Goal: Check status: Check status

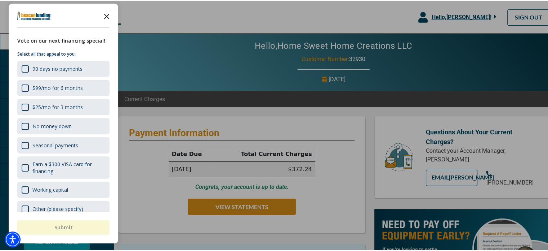
click at [106, 14] on icon "Close the survey" at bounding box center [107, 15] width 14 height 14
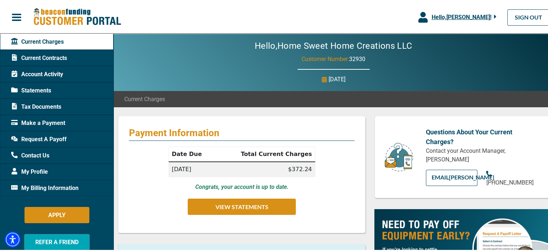
click at [52, 59] on span "Current Contracts" at bounding box center [39, 57] width 56 height 9
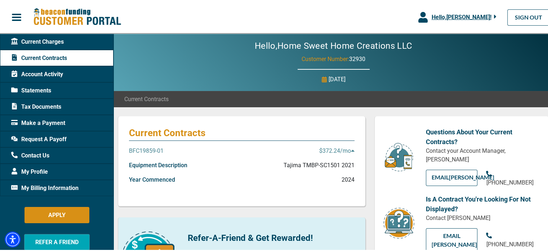
click at [148, 149] on p "BFC19859-01" at bounding box center [146, 149] width 35 height 9
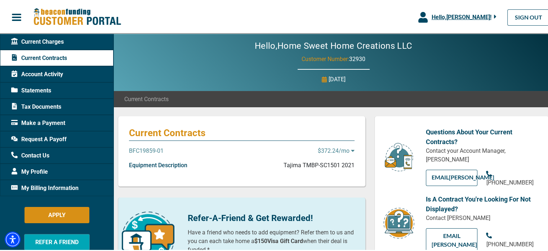
click at [150, 150] on p "BFC19859-01" at bounding box center [146, 149] width 35 height 9
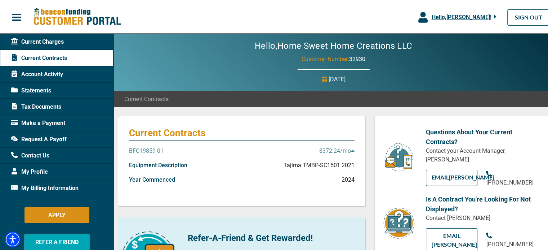
click at [337, 150] on p "$372.24 /mo" at bounding box center [336, 149] width 35 height 9
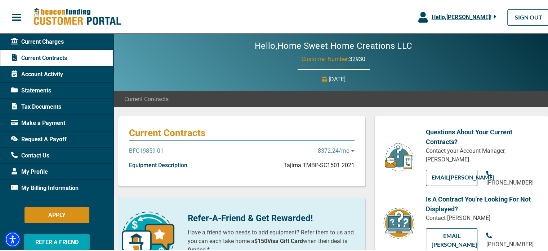
click at [337, 150] on p "$372.24 /mo" at bounding box center [336, 149] width 37 height 9
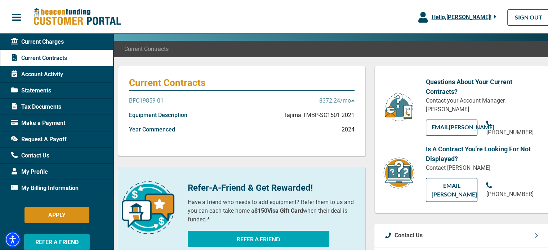
scroll to position [45, 0]
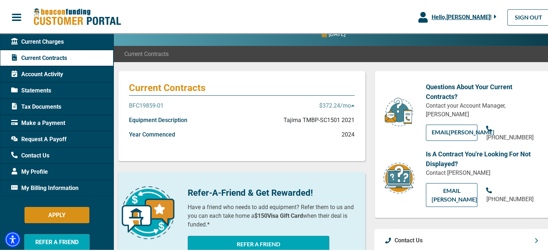
click at [326, 118] on p "Tajima TMBP-SC1501 2021" at bounding box center [319, 119] width 71 height 9
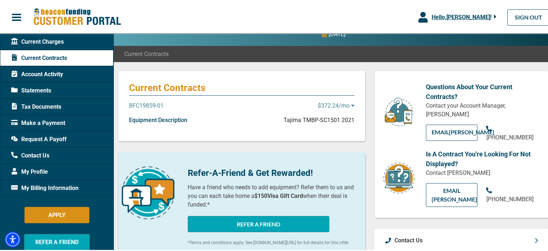
click at [323, 116] on p "Tajima TMBP-SC1501 2021" at bounding box center [319, 119] width 71 height 9
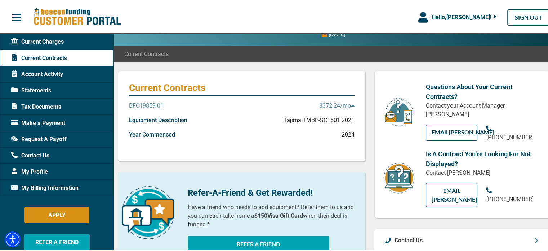
scroll to position [0, 0]
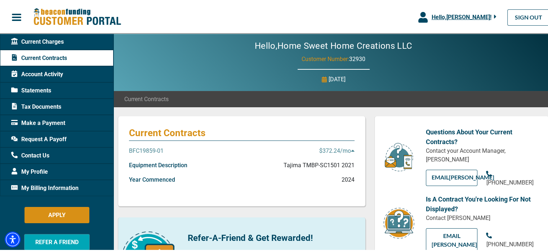
click at [322, 78] on icon at bounding box center [324, 78] width 5 height 6
click at [329, 77] on p "[DATE]" at bounding box center [337, 78] width 17 height 9
click at [69, 38] on div "Current Charges" at bounding box center [57, 40] width 114 height 16
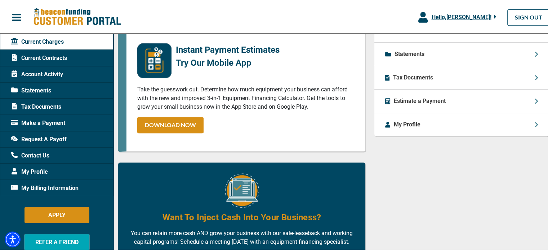
scroll to position [292, 0]
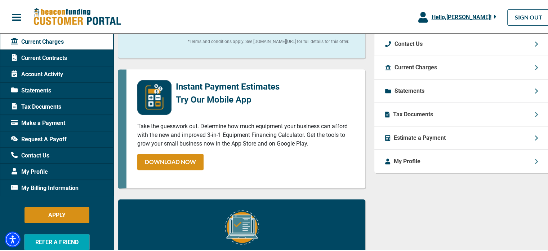
click at [535, 163] on icon at bounding box center [536, 160] width 3 height 5
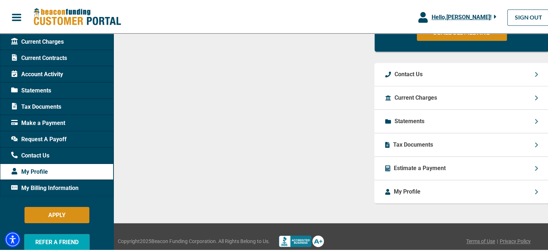
scroll to position [544, 0]
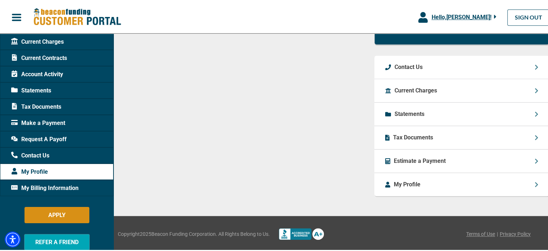
click at [535, 116] on icon at bounding box center [537, 113] width 4 height 6
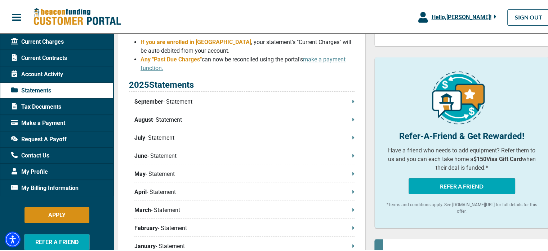
scroll to position [139, 0]
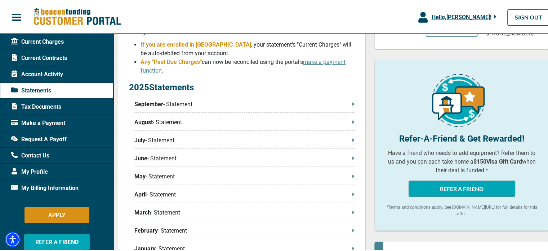
click at [172, 105] on p "September - Statement" at bounding box center [244, 103] width 220 height 9
click at [324, 60] on link "make a payment function." at bounding box center [243, 65] width 205 height 16
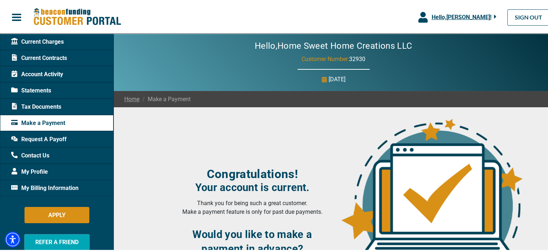
click at [35, 70] on span "Account Activity" at bounding box center [37, 73] width 52 height 9
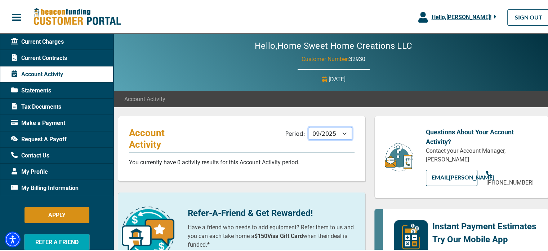
click at [342, 131] on select "10/2025 09/2025 08/2025 07/2025 06/2025 05/2025 04/2025 03/2025 02/2025 01/2025…" at bounding box center [330, 132] width 43 height 13
click at [309, 126] on select "10/2025 09/2025 08/2025 07/2025 06/2025 05/2025 04/2025 03/2025 02/2025 01/2025…" at bounding box center [330, 132] width 43 height 13
click at [345, 131] on select "10/2025 09/2025 08/2025 07/2025 06/2025 05/2025 04/2025 03/2025 02/2025 01/2025…" at bounding box center [330, 132] width 43 height 13
click at [309, 126] on select "10/2025 09/2025 08/2025 07/2025 06/2025 05/2025 04/2025 03/2025 02/2025 01/2025…" at bounding box center [330, 132] width 43 height 13
click at [325, 135] on select "10/2025 09/2025 08/2025 07/2025 06/2025 05/2025 04/2025 03/2025 02/2025 01/2025…" at bounding box center [330, 132] width 43 height 13
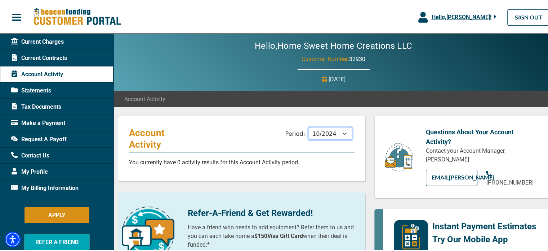
click at [309, 126] on select "10/2025 09/2025 08/2025 07/2025 06/2025 05/2025 04/2025 03/2025 02/2025 01/2025…" at bounding box center [330, 132] width 43 height 13
click at [333, 130] on select "10/2025 09/2025 08/2025 07/2025 06/2025 05/2025 04/2025 03/2025 02/2025 01/2025…" at bounding box center [330, 132] width 43 height 13
select select "09/2025"
click at [309, 126] on select "10/2025 09/2025 08/2025 07/2025 06/2025 05/2025 04/2025 03/2025 02/2025 01/2025…" at bounding box center [330, 132] width 43 height 13
click at [27, 43] on span "Current Charges" at bounding box center [37, 40] width 53 height 9
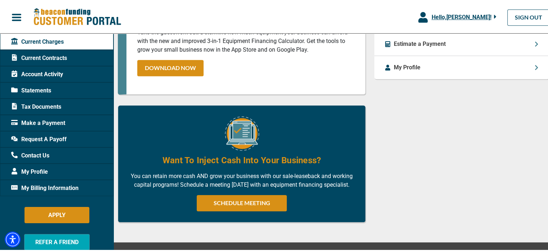
scroll to position [388, 0]
